Goal: Entertainment & Leisure: Browse casually

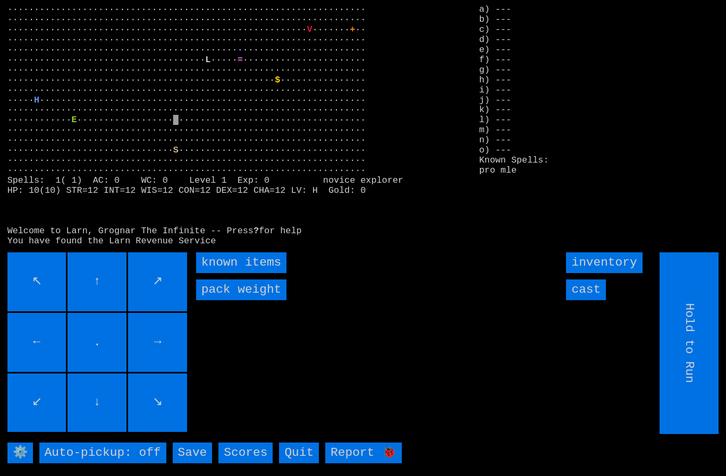
type input "Choose Direction"
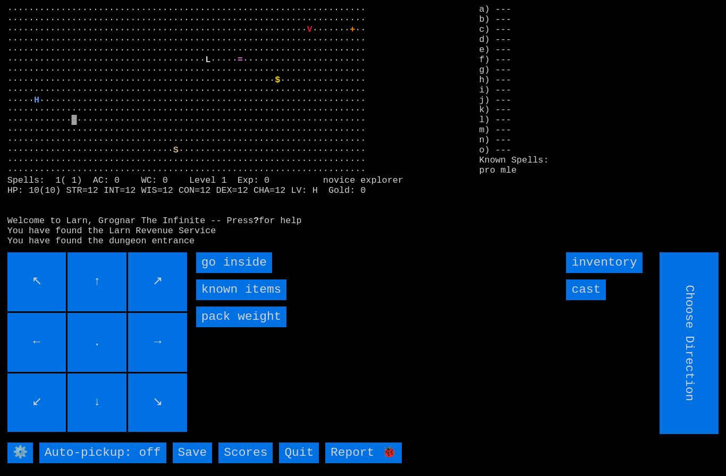
type input "Hold to Run"
click at [217, 273] on inside "go inside" at bounding box center [234, 263] width 76 height 21
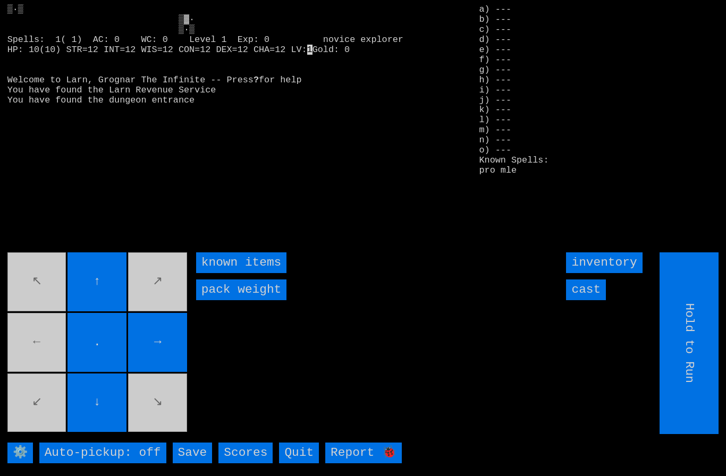
type input "Choose Direction"
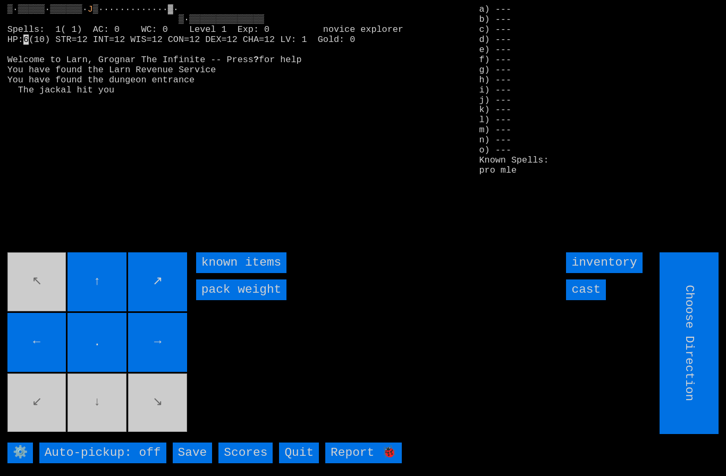
type input "Hold to Run"
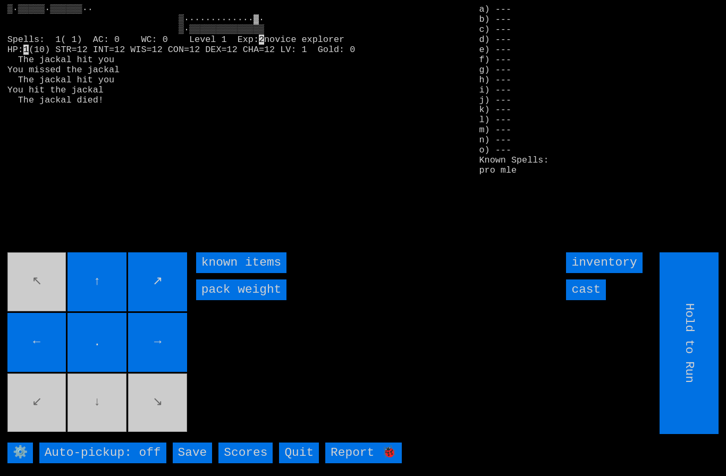
type input "Choose Direction"
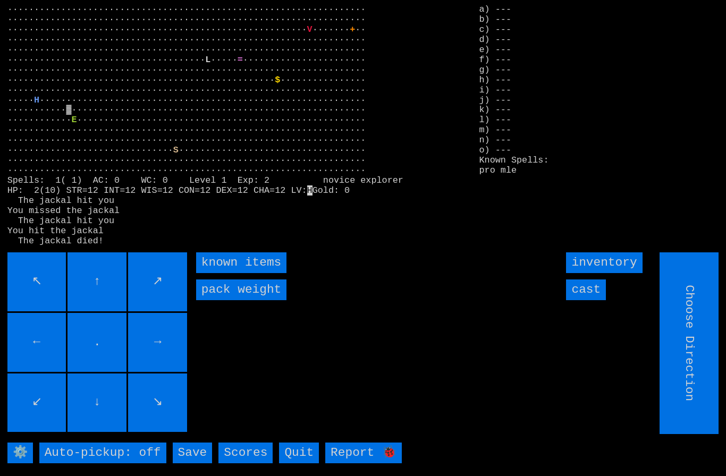
type input "Hold to Run"
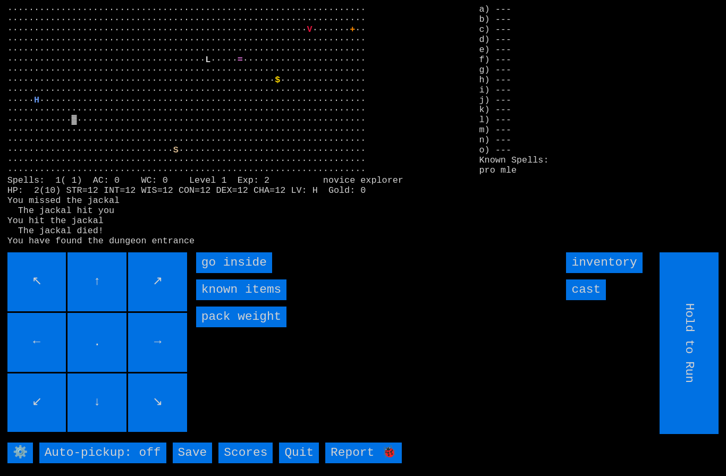
type input "Choose Direction"
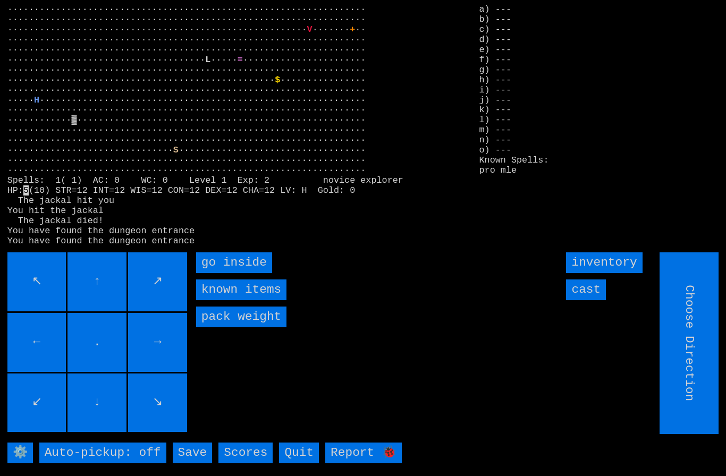
type input "Hold to Run"
click at [216, 273] on inside "go inside" at bounding box center [234, 263] width 76 height 21
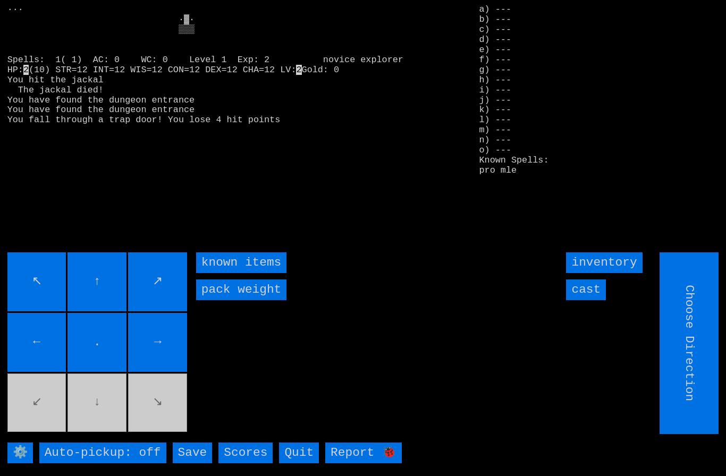
type input "Hold to Run"
click at [703, 353] on input "Hold to Run" at bounding box center [689, 344] width 59 height 182
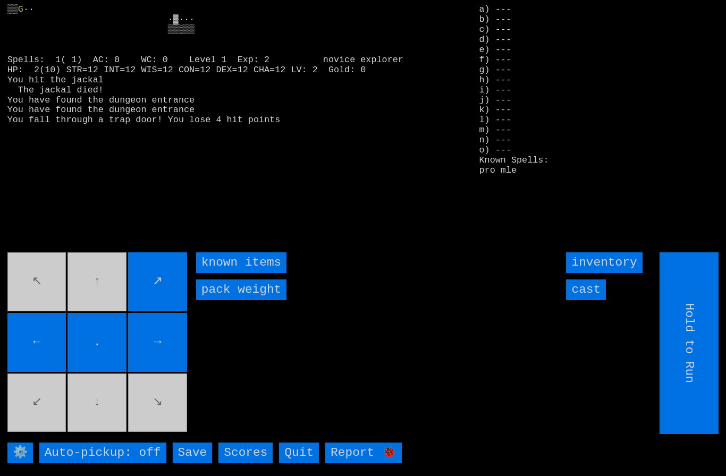
click at [595, 300] on input "cast" at bounding box center [586, 290] width 40 height 21
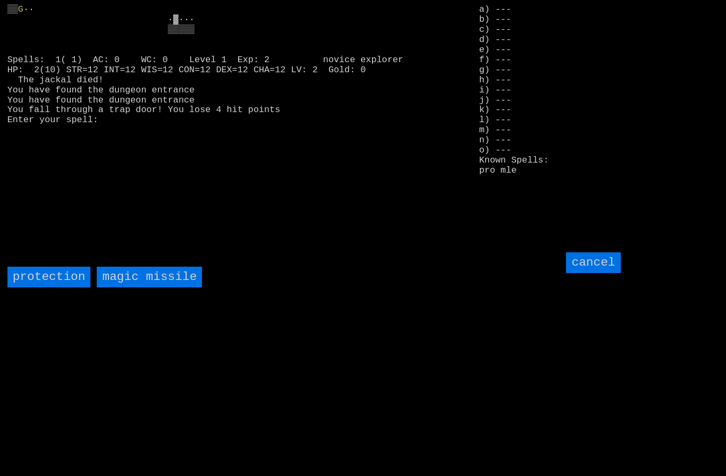
click at [138, 288] on missile "magic missile" at bounding box center [149, 277] width 105 height 21
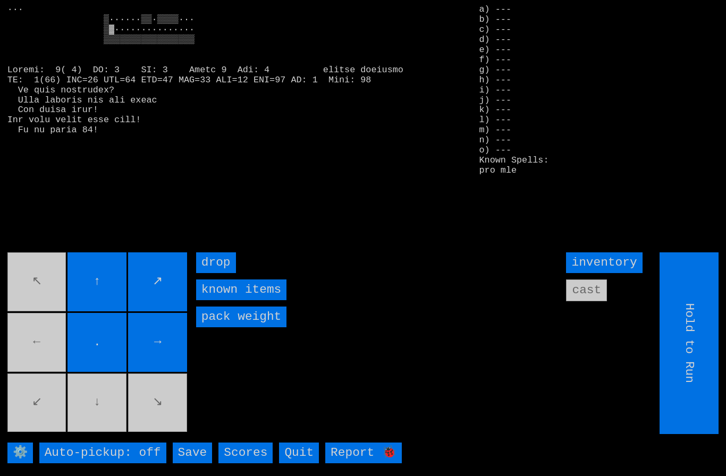
click at [48, 350] on movebuttons "↖ ↑ ↗ ← . → ↙ ↓ ↘" at bounding box center [98, 344] width 182 height 182
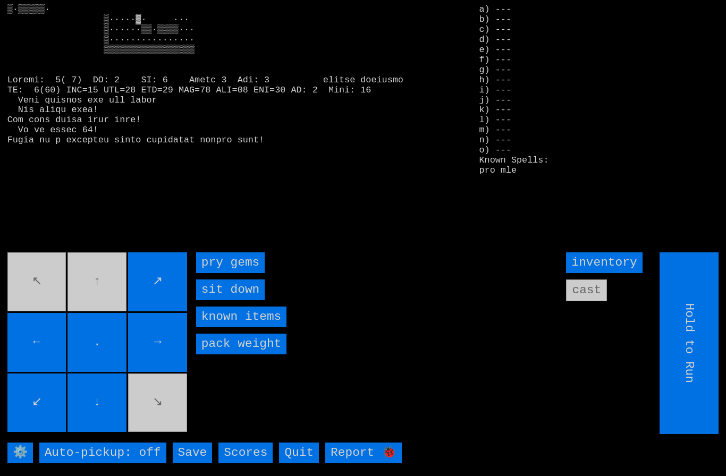
click at [224, 273] on gems "pry gems" at bounding box center [230, 263] width 69 height 21
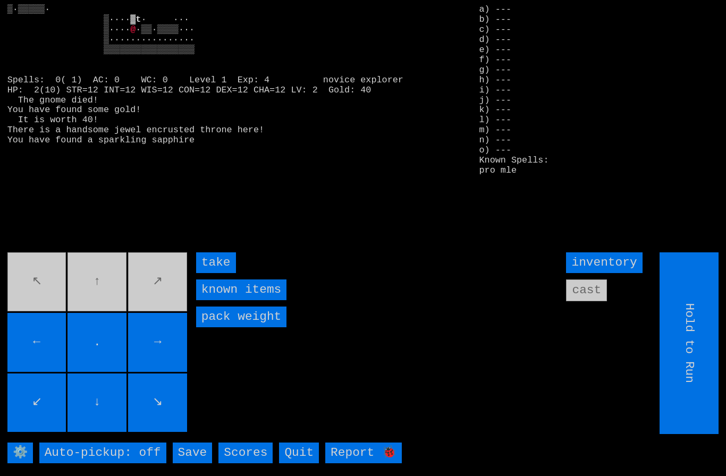
click at [217, 273] on input "take" at bounding box center [216, 263] width 40 height 21
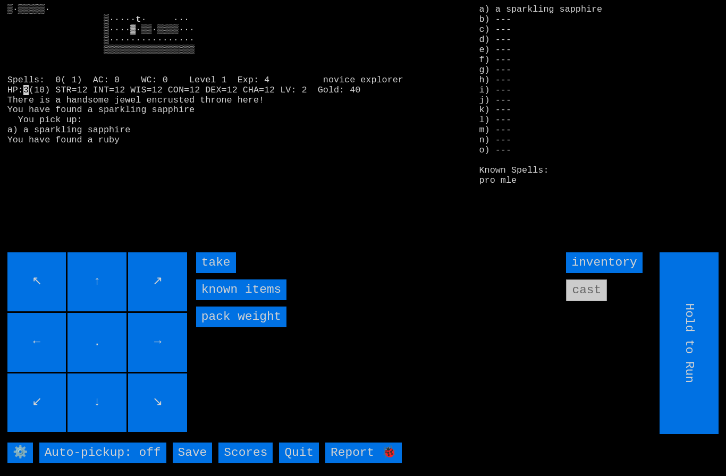
click at [227, 273] on input "take" at bounding box center [216, 263] width 40 height 21
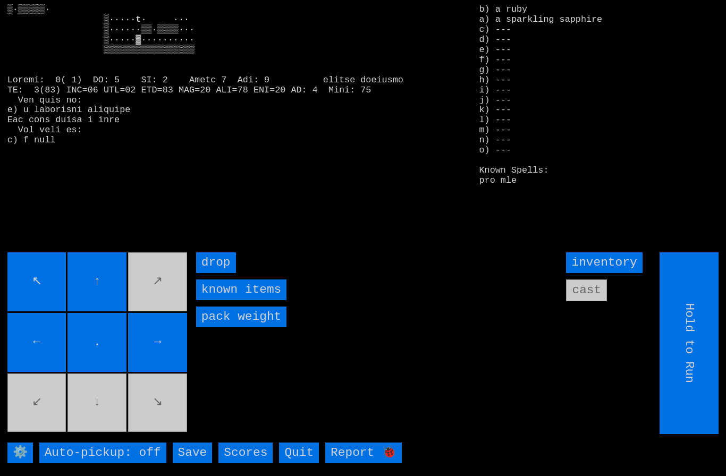
type input "Choose Direction"
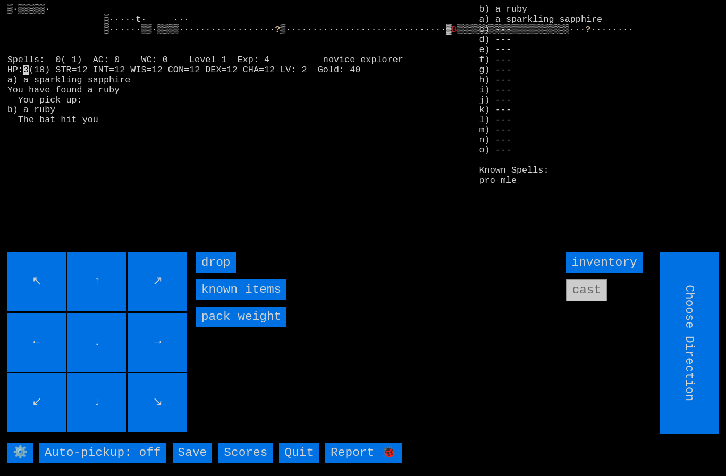
type input "Hold to Run"
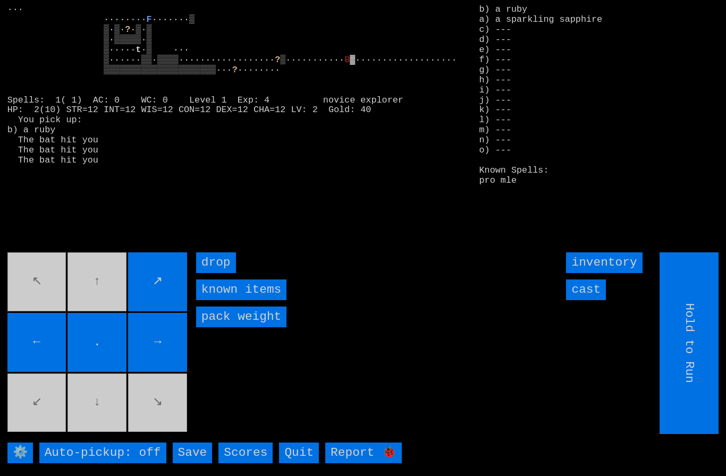
click at [591, 300] on input "cast" at bounding box center [586, 290] width 40 height 21
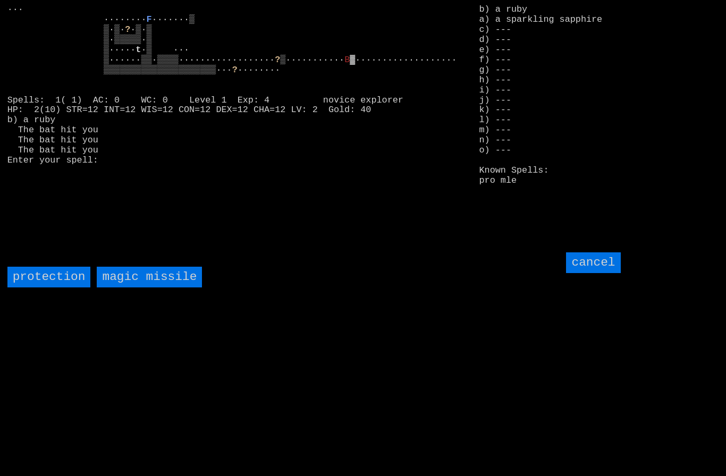
click at [141, 288] on missile "magic missile" at bounding box center [149, 277] width 105 height 21
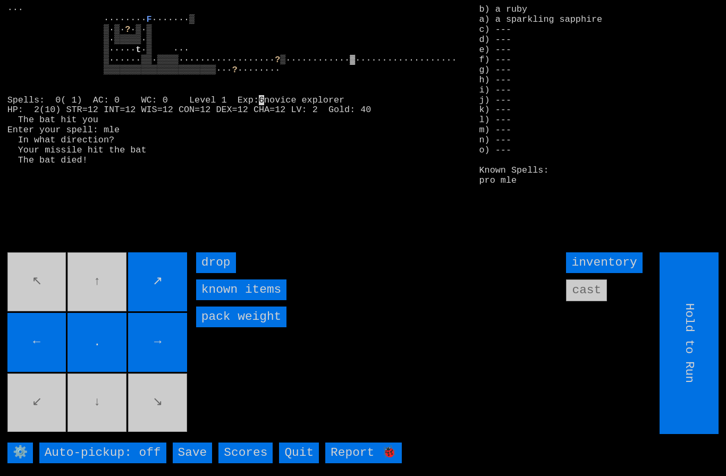
type input "Choose Direction"
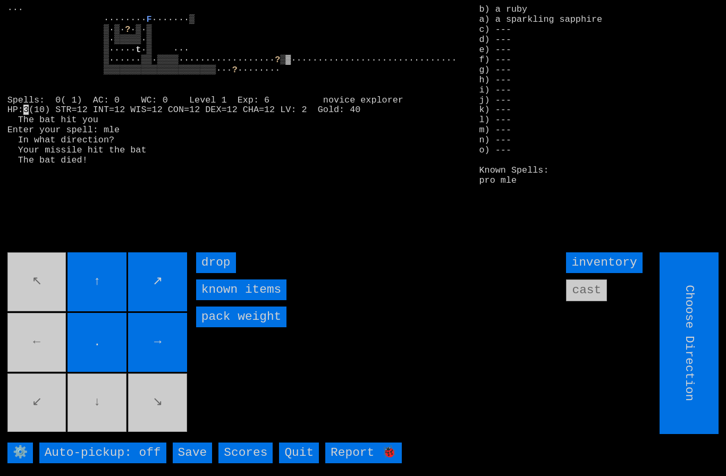
type input "Hold to Run"
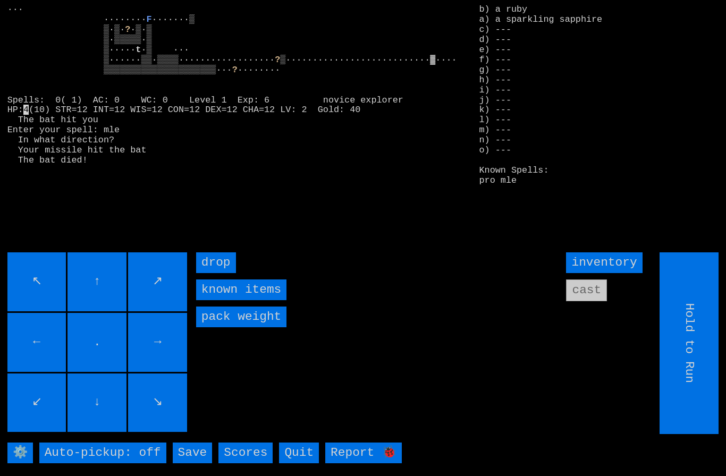
type input "Choose Direction"
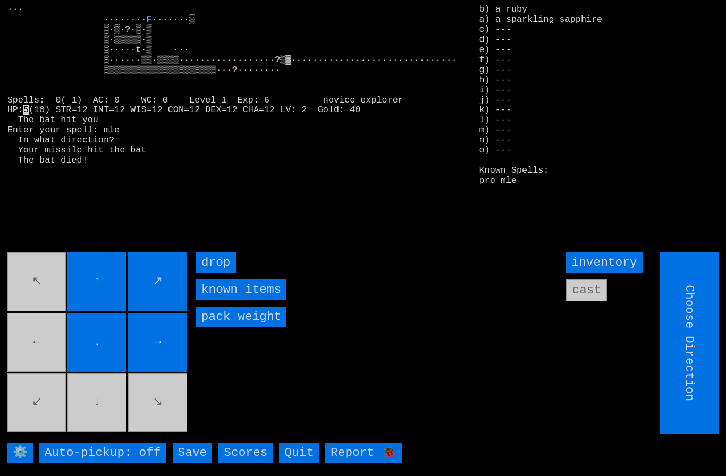
type input "Hold to Run"
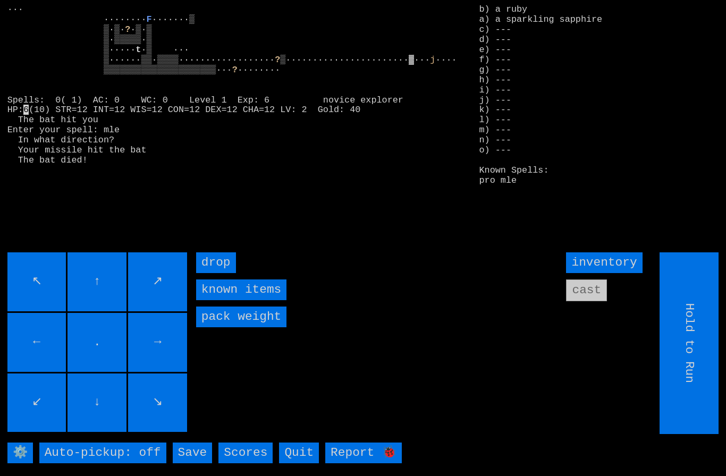
type input "Choose Direction"
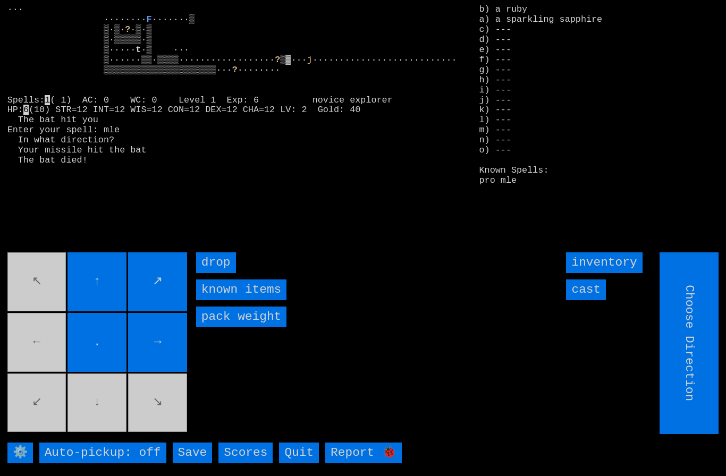
type input "Hold to Run"
click at [591, 300] on input "cast" at bounding box center [586, 290] width 40 height 21
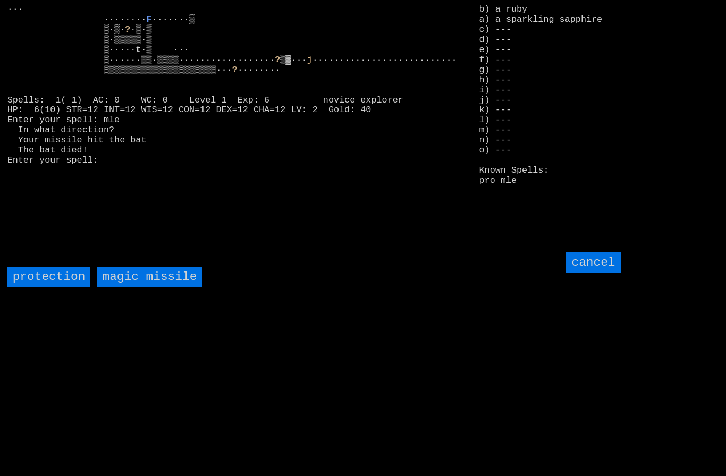
click at [139, 288] on missile "magic missile" at bounding box center [149, 277] width 105 height 21
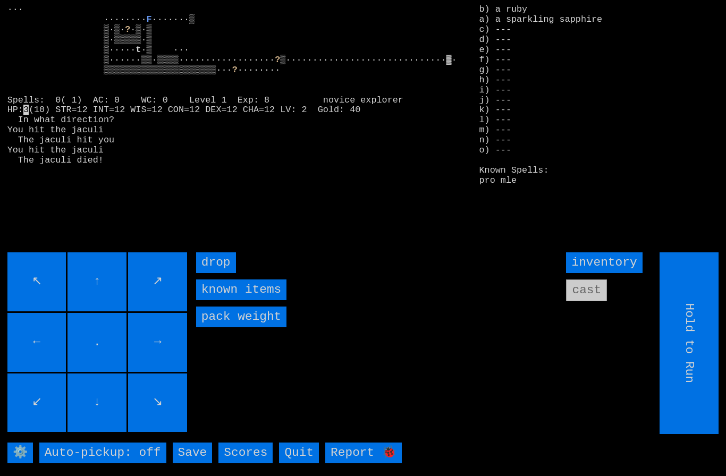
type input "Choose Direction"
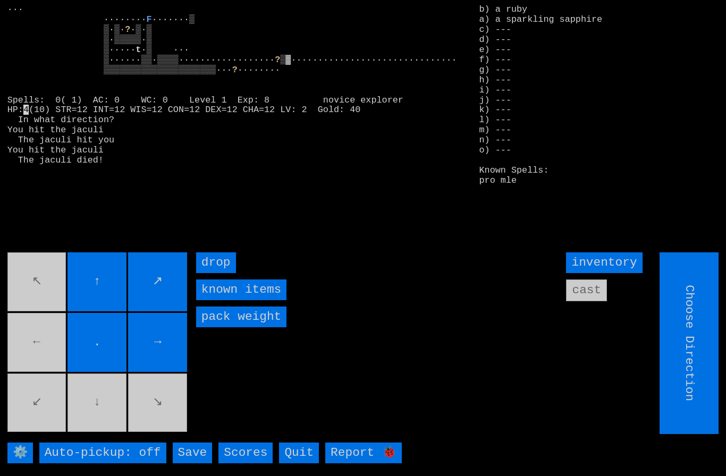
type input "Hold to Run"
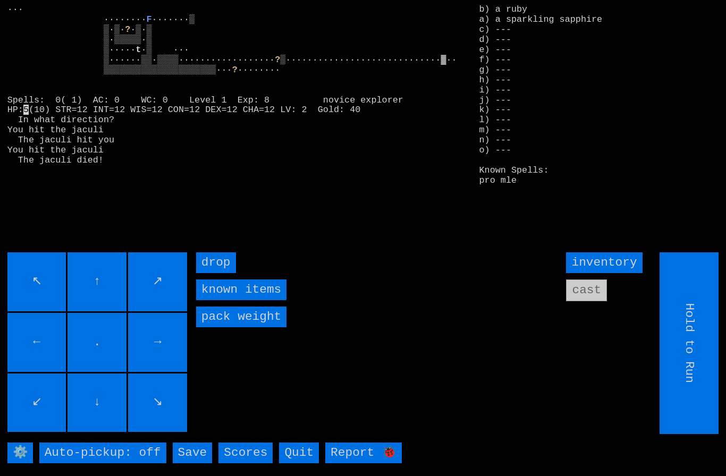
type input "Choose Direction"
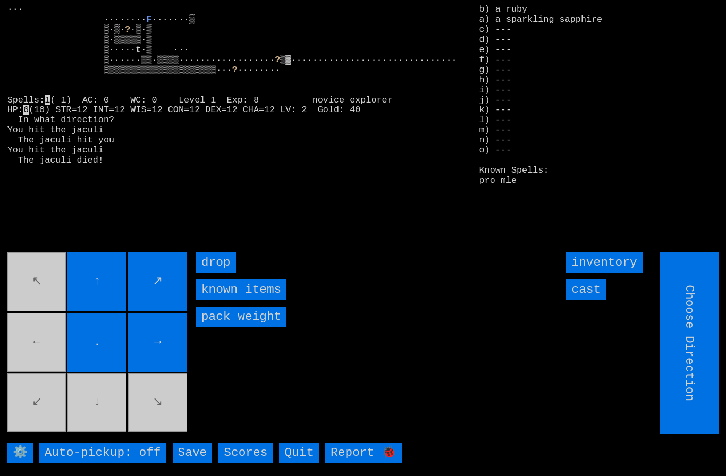
type input "Hold to Run"
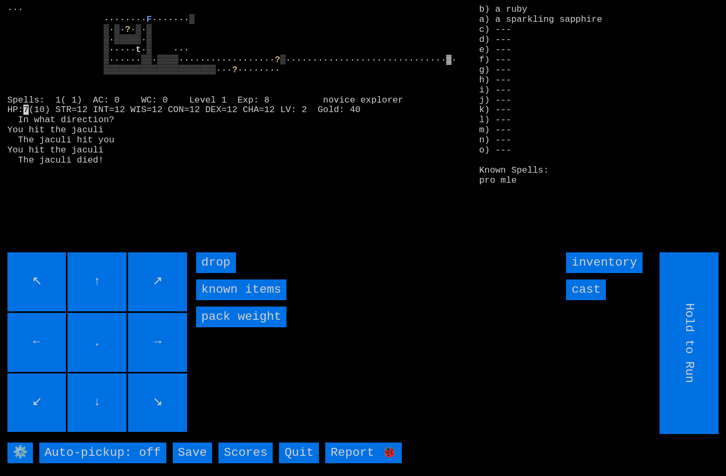
type input "Choose Direction"
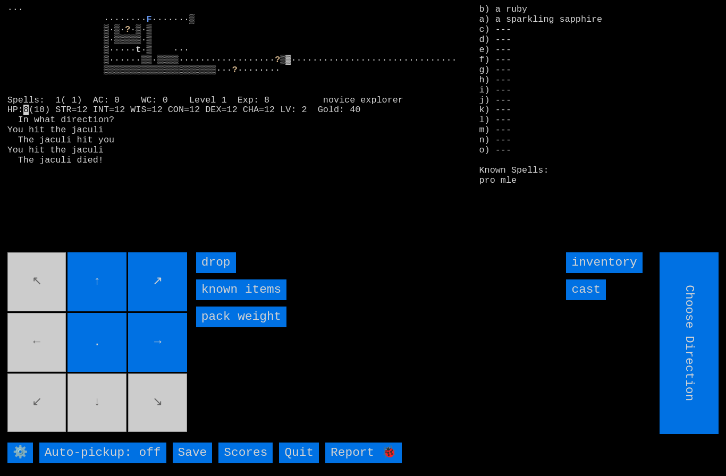
type input "Hold to Run"
